Goal: Navigation & Orientation: Go to known website

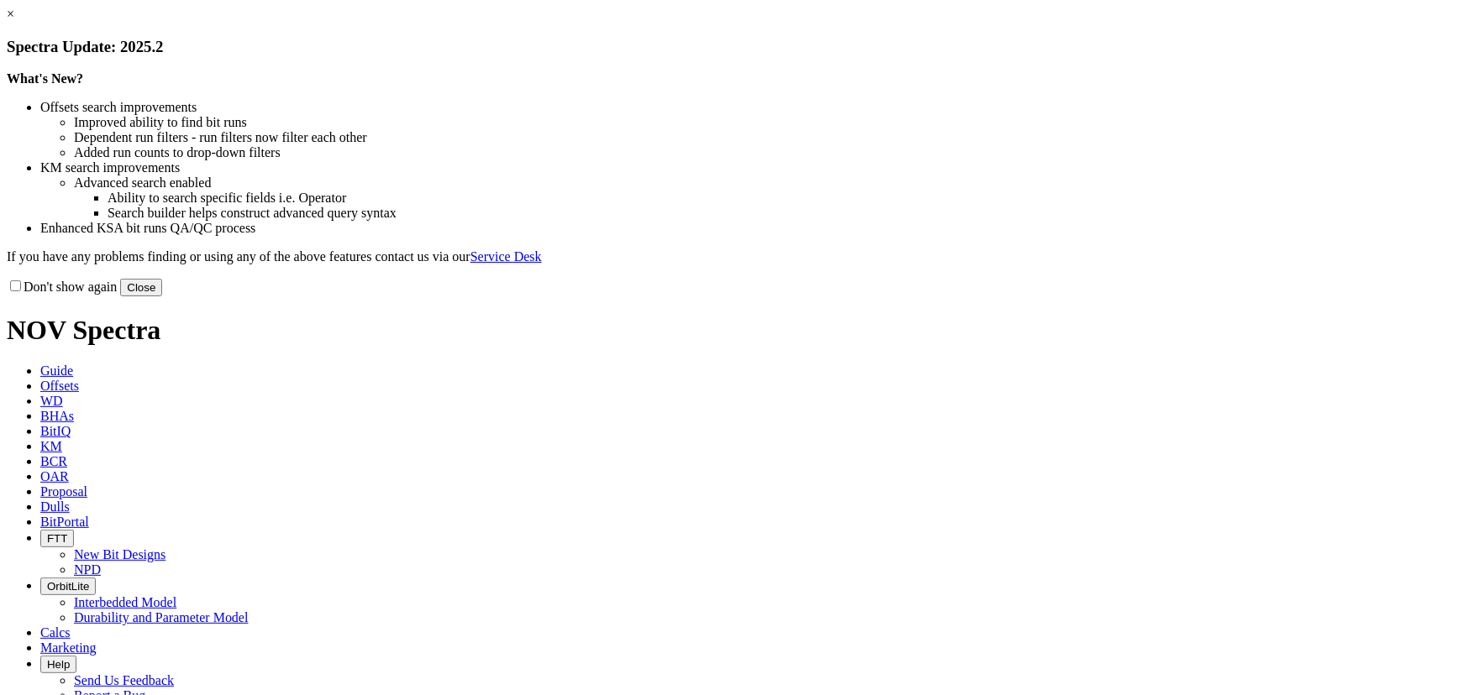
click at [14, 21] on link "×" at bounding box center [11, 14] width 8 height 14
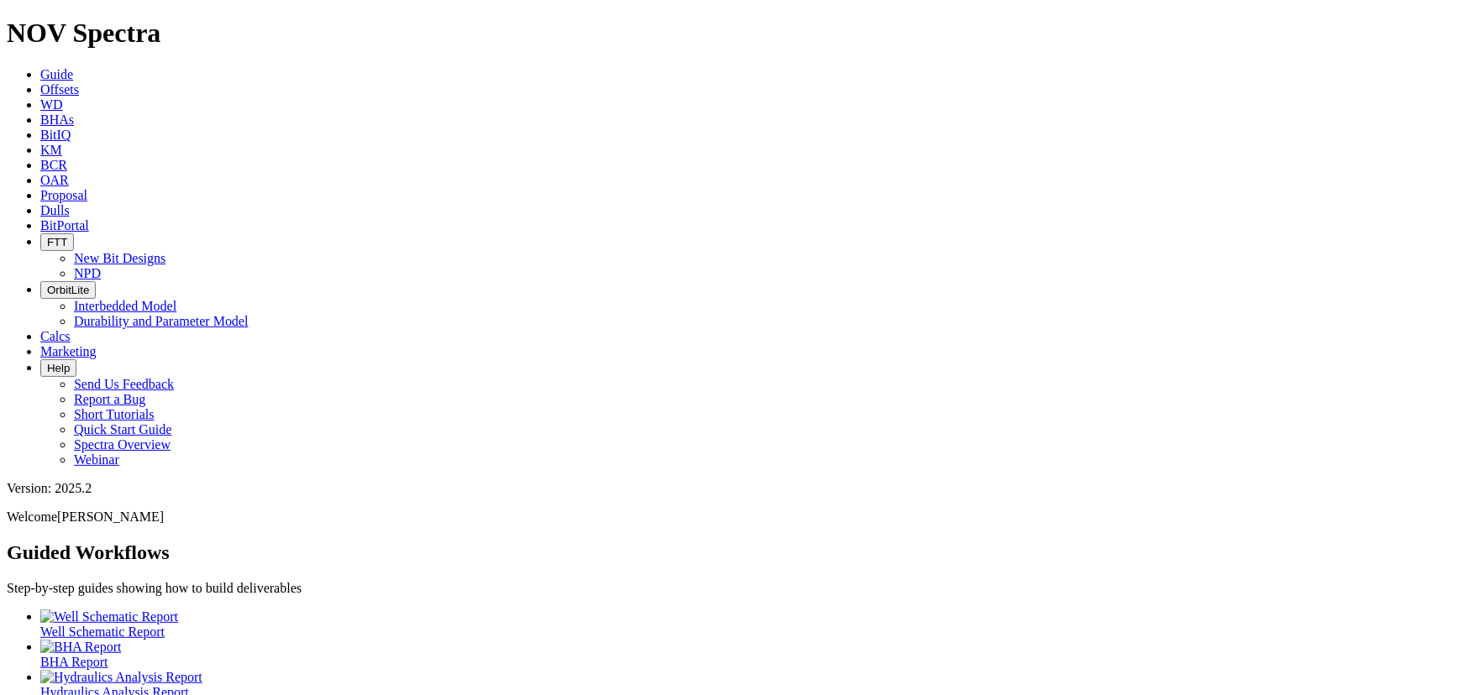
click at [89, 218] on link "BitPortal" at bounding box center [64, 225] width 49 height 14
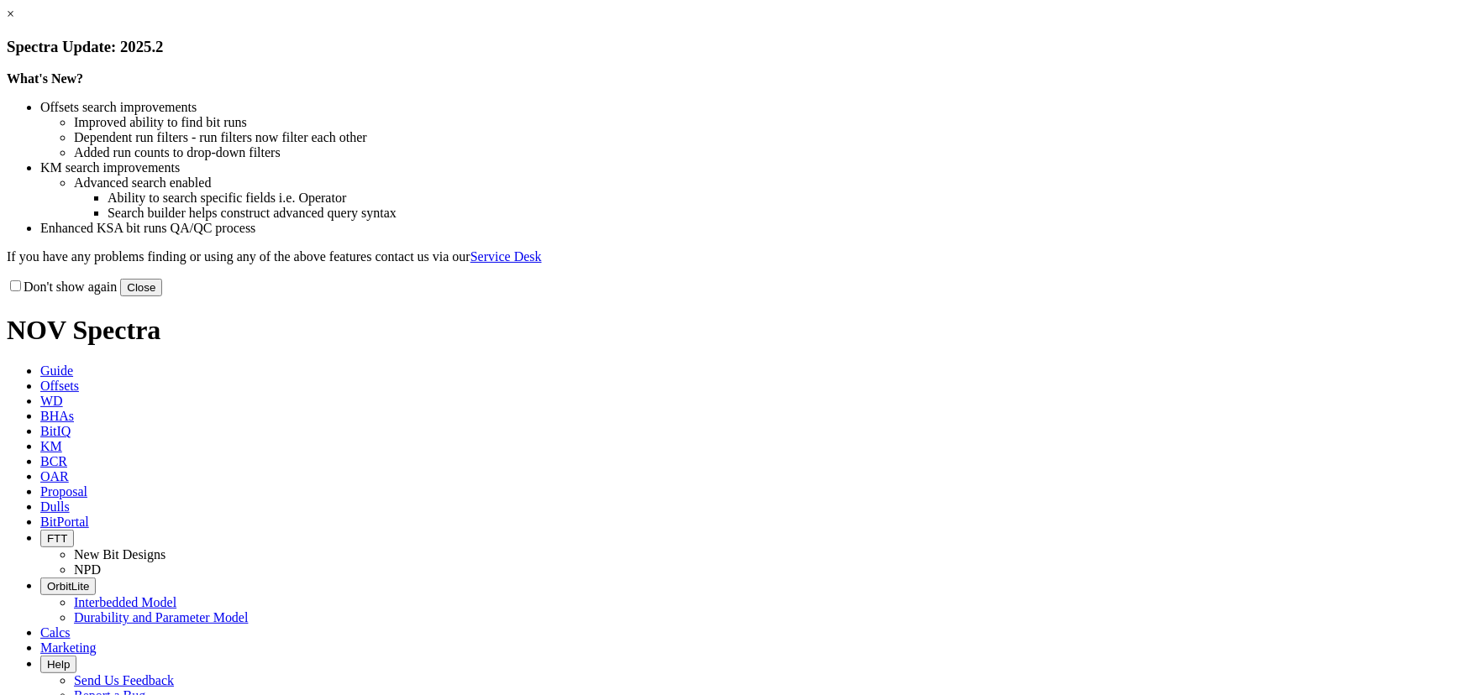
click at [162, 296] on button "Close" at bounding box center [141, 288] width 42 height 18
